Goal: Navigation & Orientation: Find specific page/section

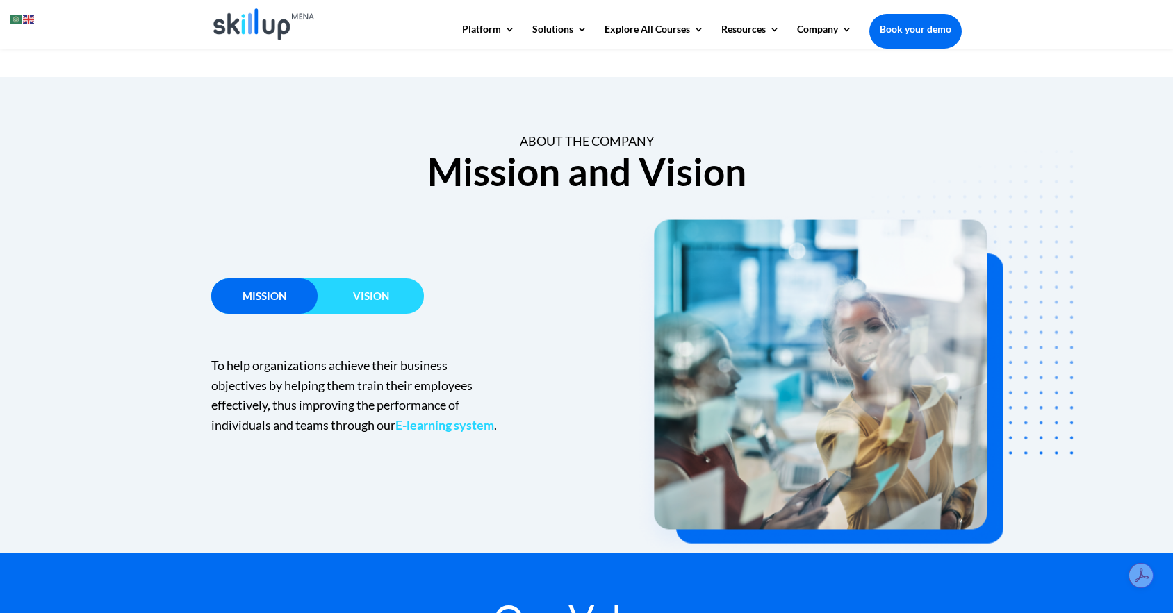
scroll to position [768, 0]
click at [338, 299] on h3 "Vision" at bounding box center [370, 298] width 106 height 17
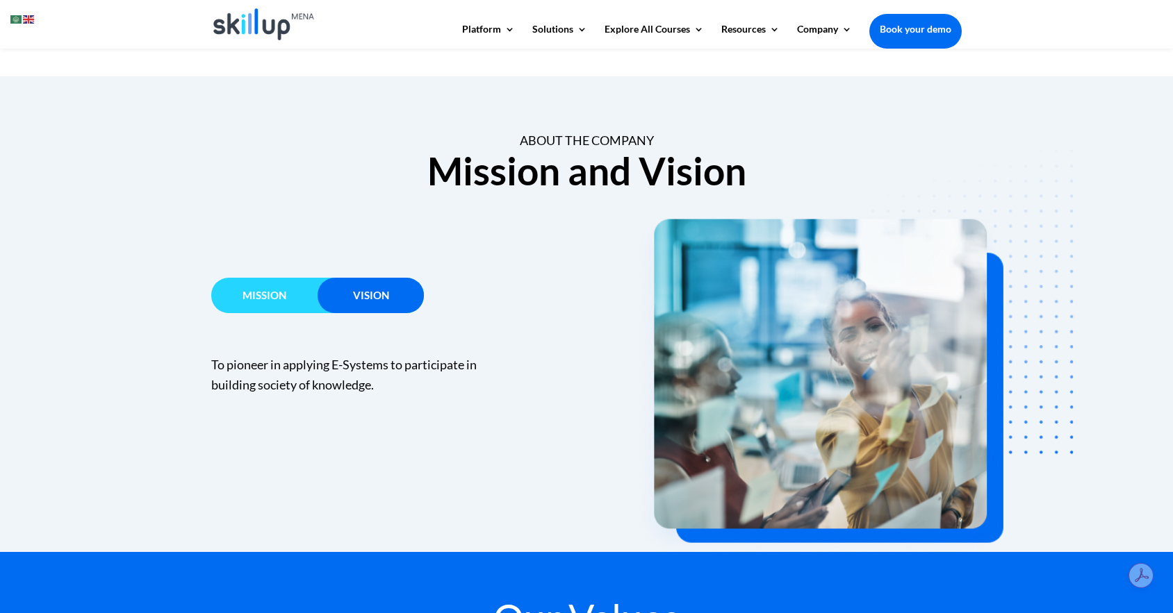
click at [285, 295] on span "Mission" at bounding box center [264, 295] width 44 height 13
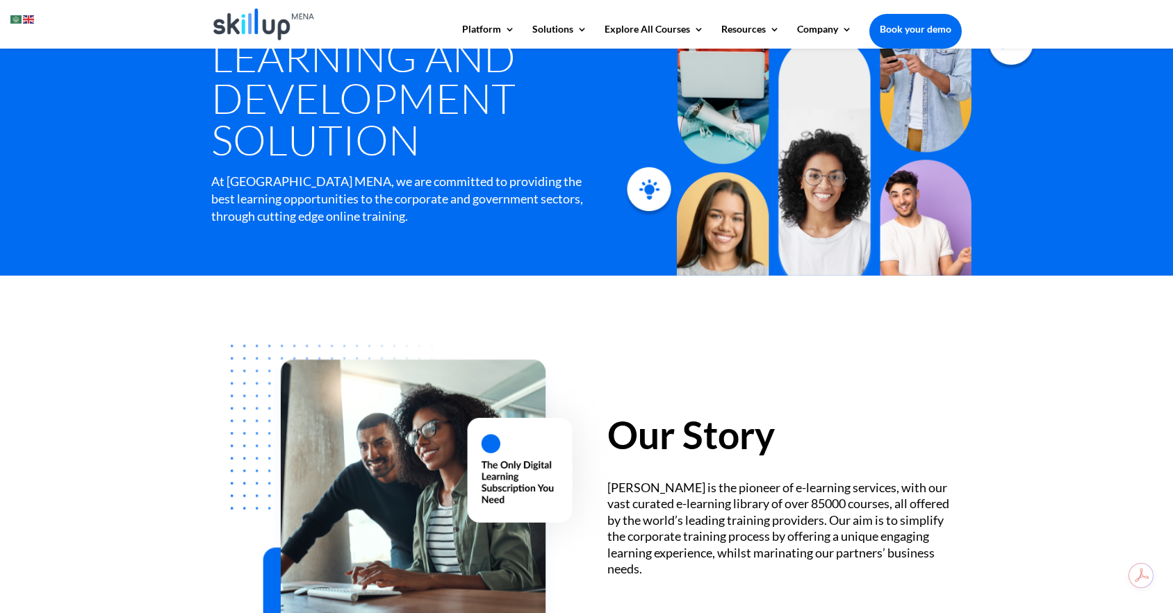
scroll to position [0, 0]
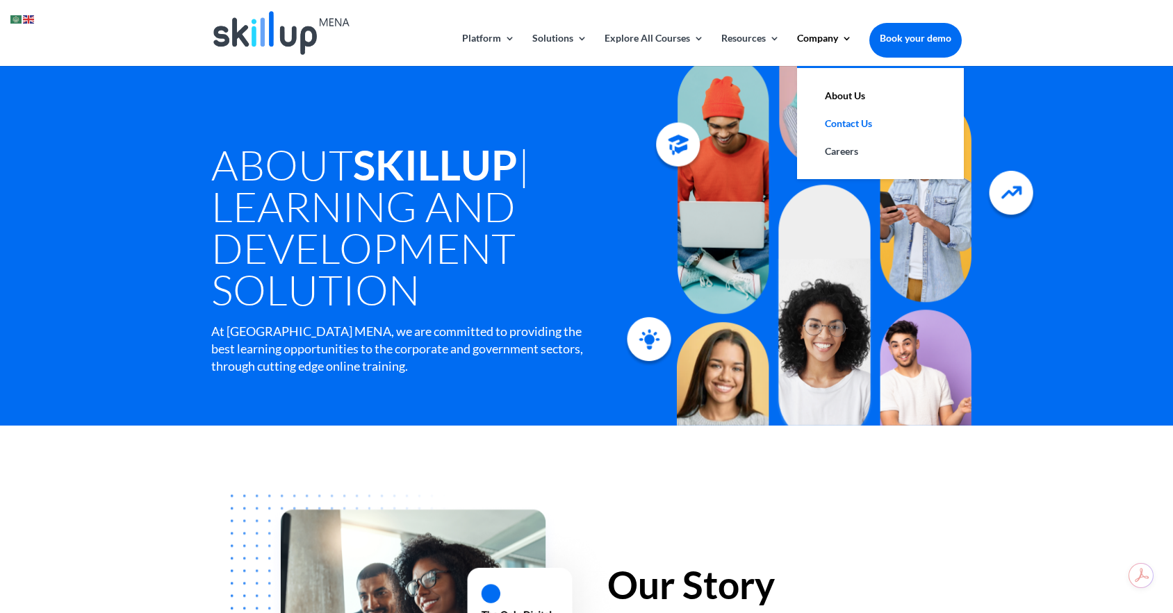
click at [848, 120] on link "Contact Us" at bounding box center [880, 124] width 139 height 28
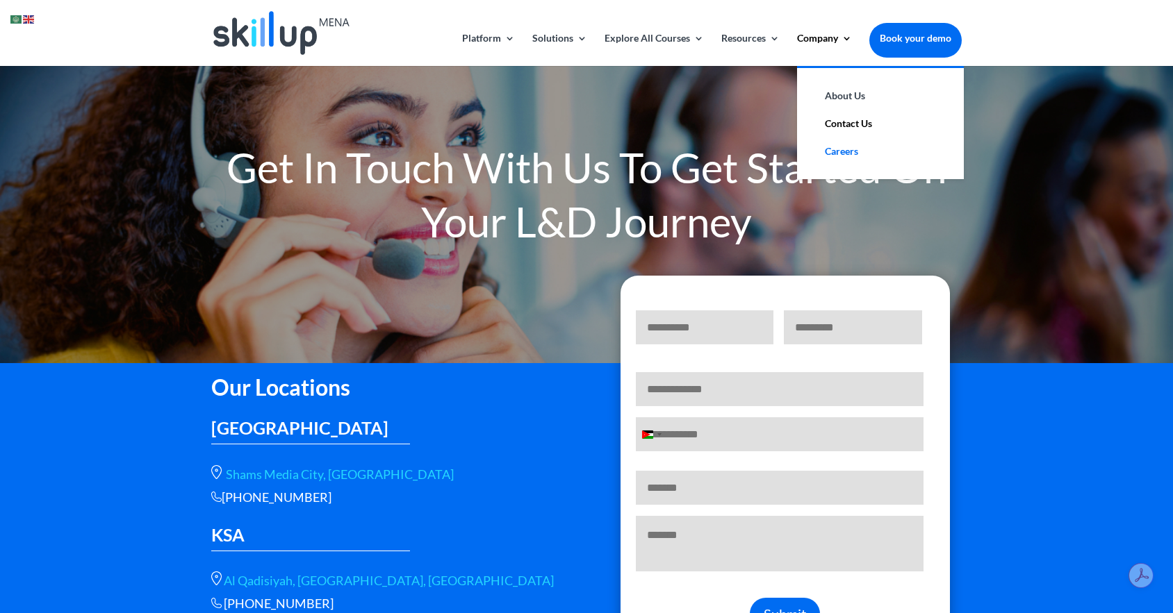
click at [842, 154] on link "Careers" at bounding box center [880, 152] width 139 height 28
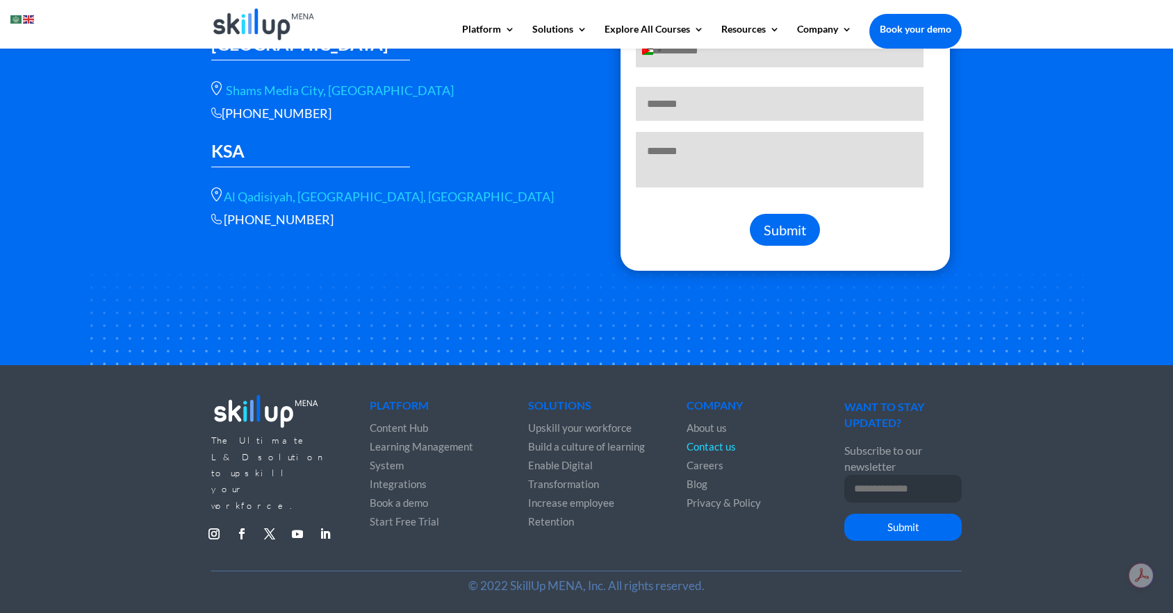
scroll to position [373, 0]
click at [567, 590] on p "© 2022 SkillUp MENA, Inc. All rights reserved." at bounding box center [586, 586] width 750 height 16
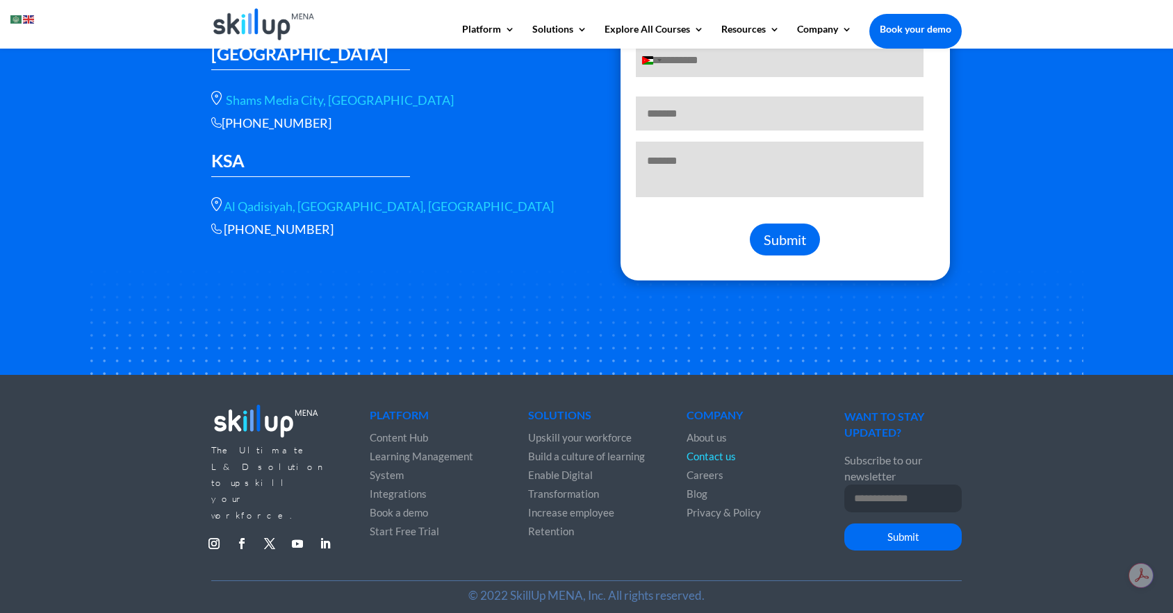
scroll to position [0, 0]
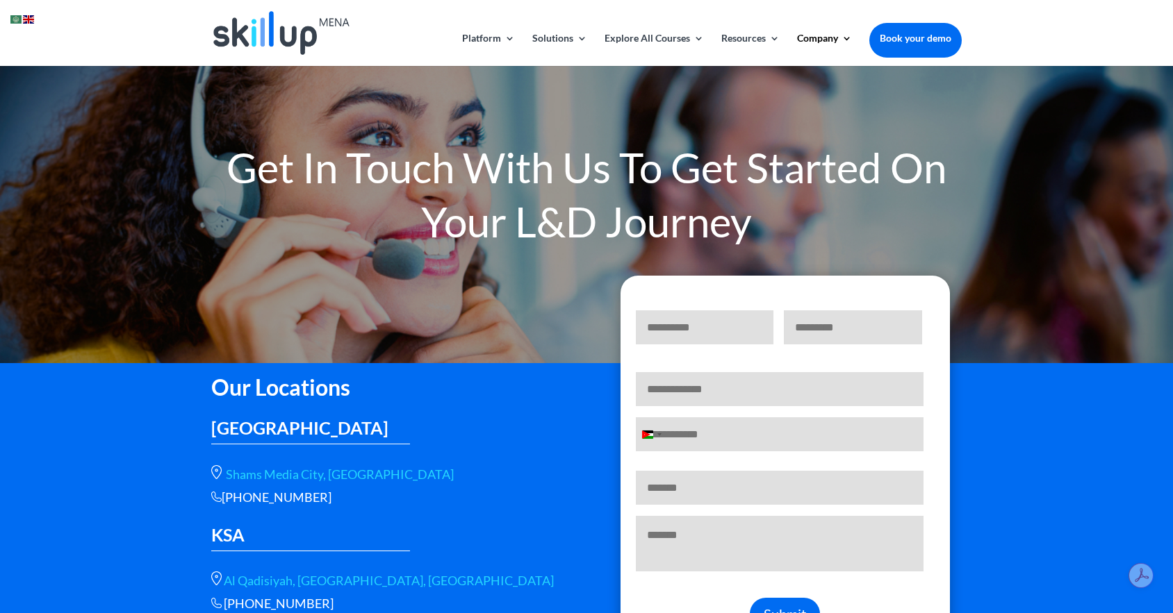
click at [27, 19] on img at bounding box center [28, 19] width 11 height 8
click at [17, 19] on img at bounding box center [15, 19] width 11 height 8
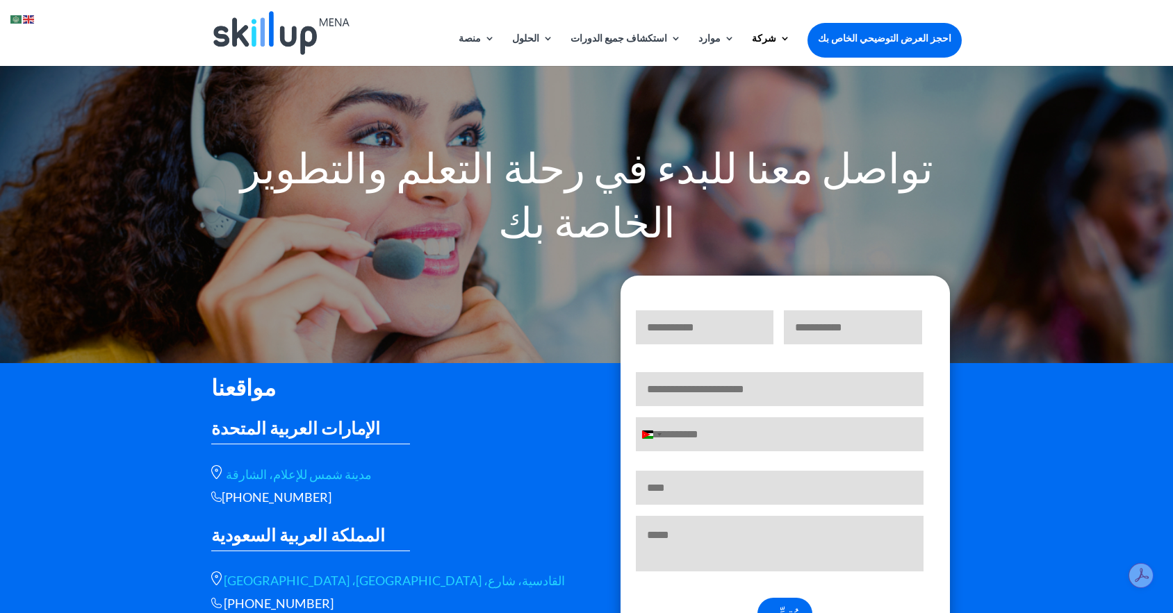
click at [259, 41] on img at bounding box center [281, 33] width 136 height 44
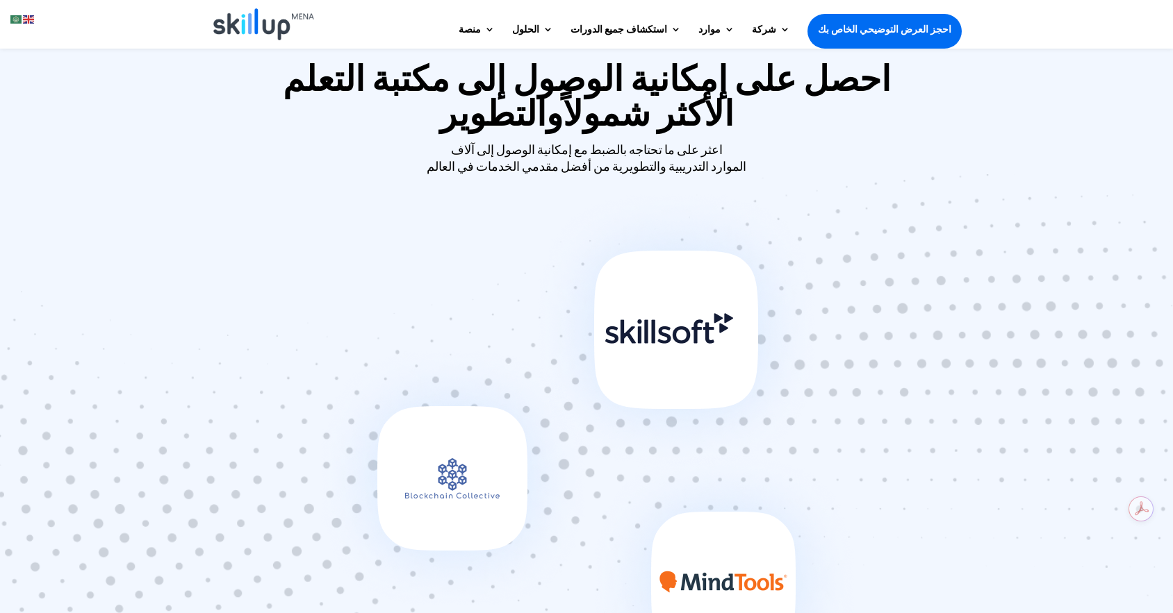
scroll to position [621, 0]
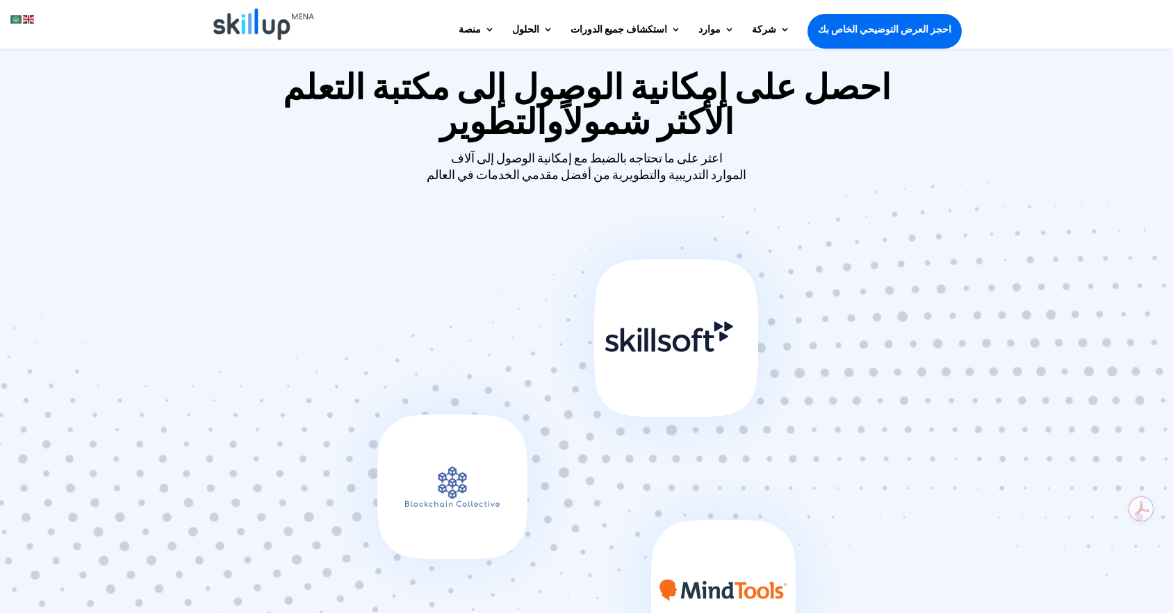
click at [425, 461] on img at bounding box center [586, 459] width 557 height 539
click at [713, 572] on img at bounding box center [586, 459] width 557 height 539
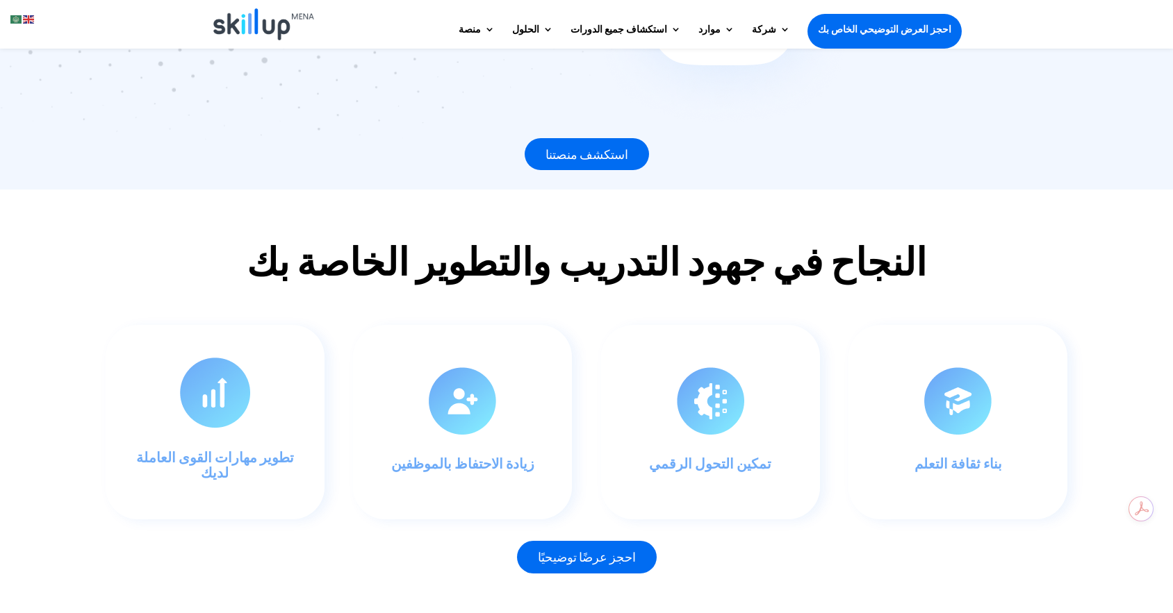
scroll to position [1211, 0]
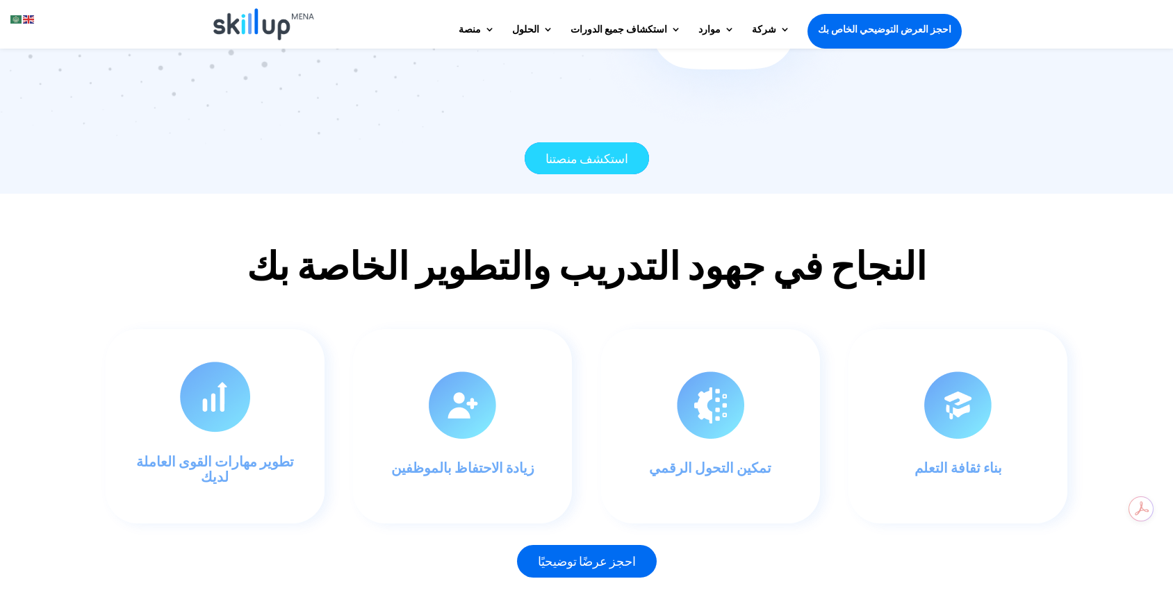
click at [613, 151] on font "استكشف منصتنا" at bounding box center [586, 158] width 83 height 15
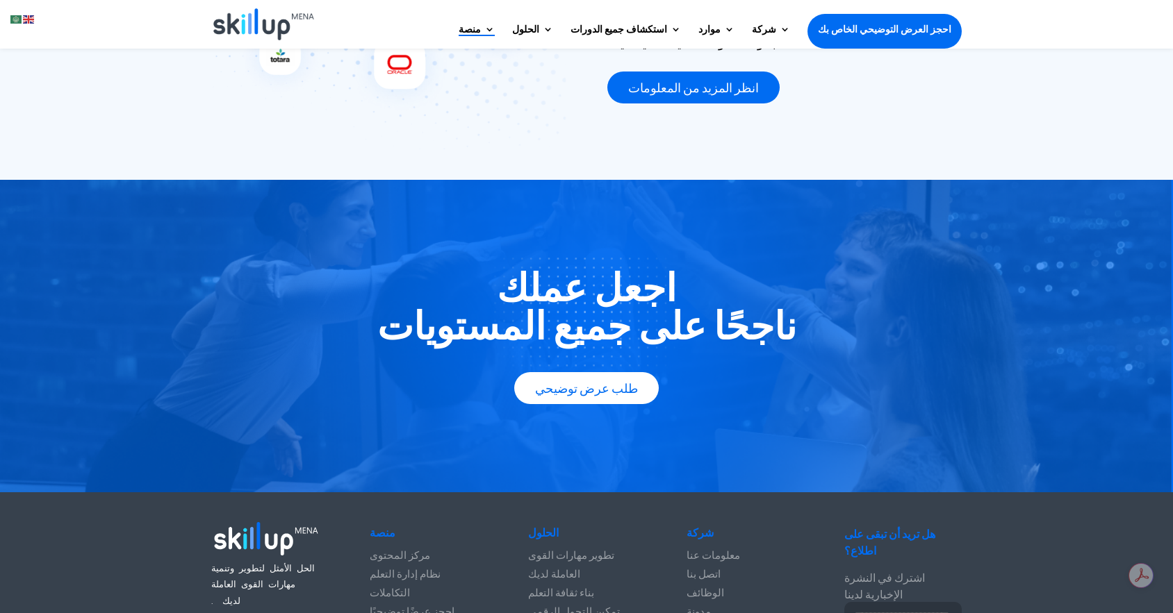
scroll to position [2388, 0]
